Goal: Transaction & Acquisition: Download file/media

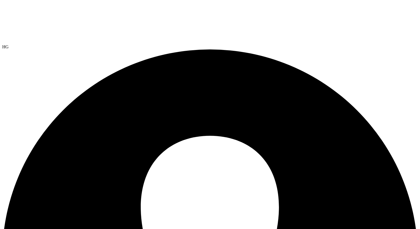
select select "USEast"
select select "USD"
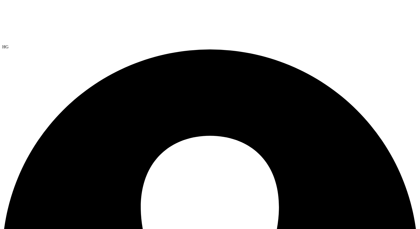
select select "USEast"
select select "USD"
